Goal: Information Seeking & Learning: Learn about a topic

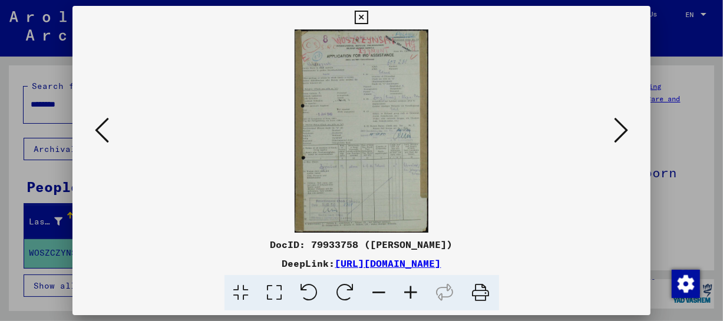
scroll to position [101, 0]
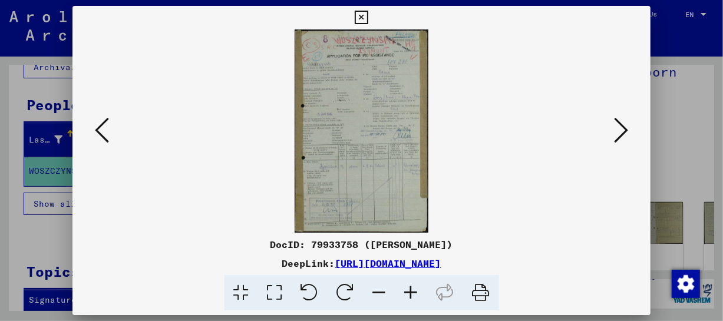
click at [411, 295] on icon at bounding box center [411, 293] width 32 height 36
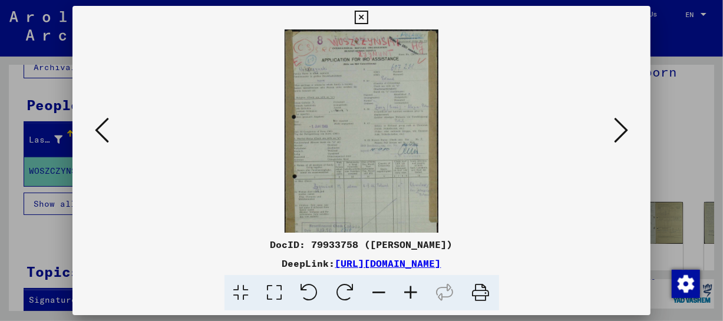
click at [411, 295] on icon at bounding box center [411, 293] width 32 height 36
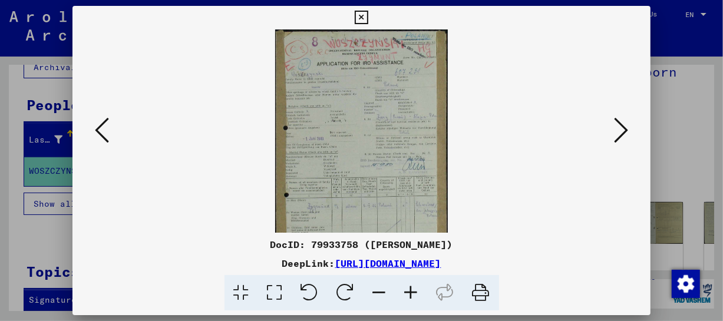
click at [411, 295] on icon at bounding box center [411, 293] width 32 height 36
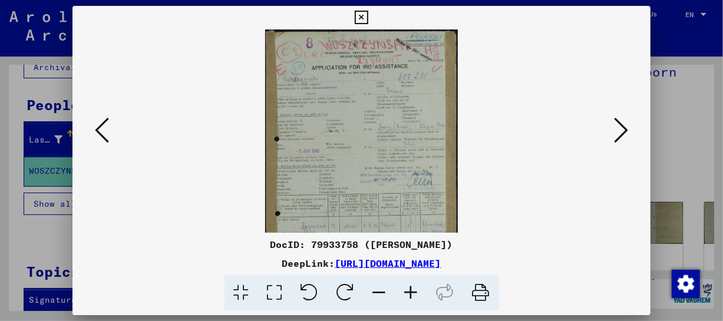
click at [411, 295] on icon at bounding box center [411, 293] width 32 height 36
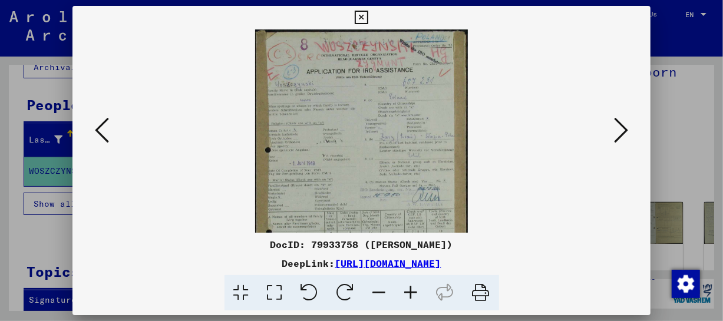
click at [411, 295] on icon at bounding box center [411, 293] width 32 height 36
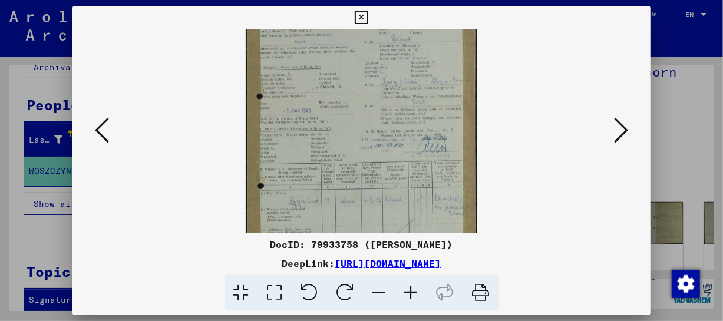
scroll to position [67, 0]
drag, startPoint x: 357, startPoint y: 143, endPoint x: 361, endPoint y: 71, distance: 72.5
click at [361, 71] on img at bounding box center [362, 137] width 232 height 350
click at [410, 294] on icon at bounding box center [411, 293] width 32 height 36
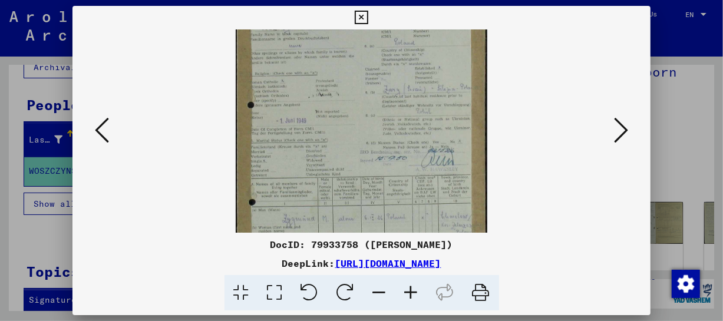
click at [410, 294] on icon at bounding box center [411, 293] width 32 height 36
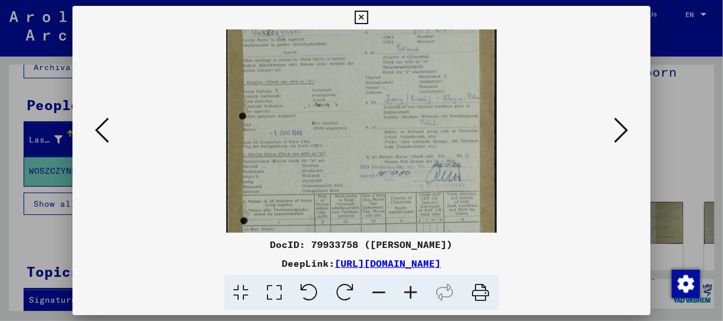
click at [410, 294] on icon at bounding box center [411, 293] width 32 height 36
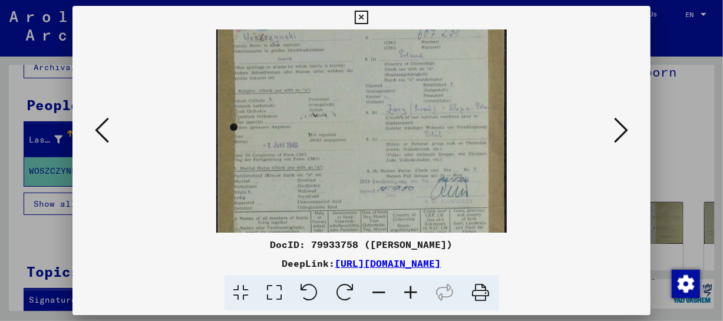
click at [410, 294] on icon at bounding box center [411, 293] width 32 height 36
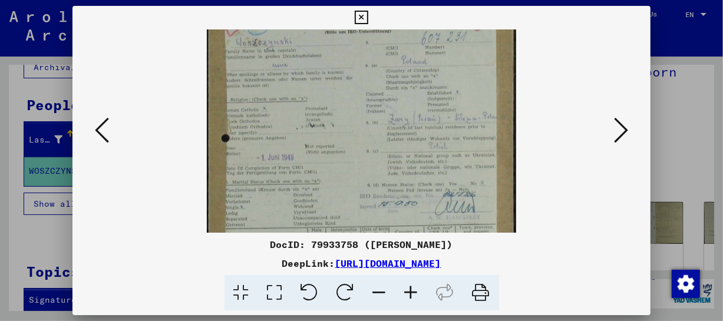
click at [410, 294] on icon at bounding box center [411, 293] width 32 height 36
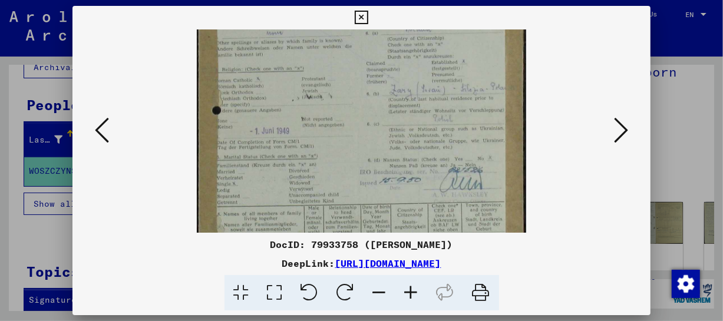
scroll to position [110, 0]
drag, startPoint x: 381, startPoint y: 152, endPoint x: 376, endPoint y: 107, distance: 45.0
click at [376, 107] on img at bounding box center [361, 168] width 329 height 498
